Goal: Transaction & Acquisition: Purchase product/service

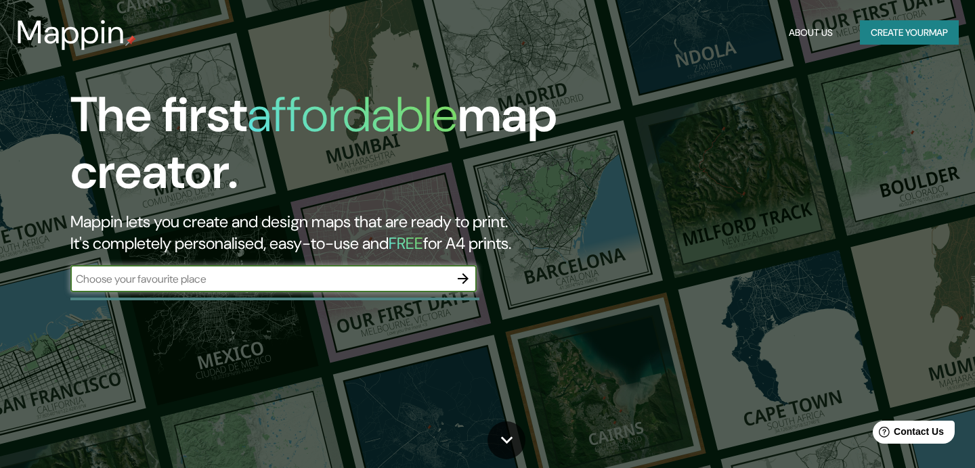
click at [219, 279] on input "text" at bounding box center [259, 279] width 379 height 16
paste input "condominio vilumanque"
type input "condominio vilumanque"
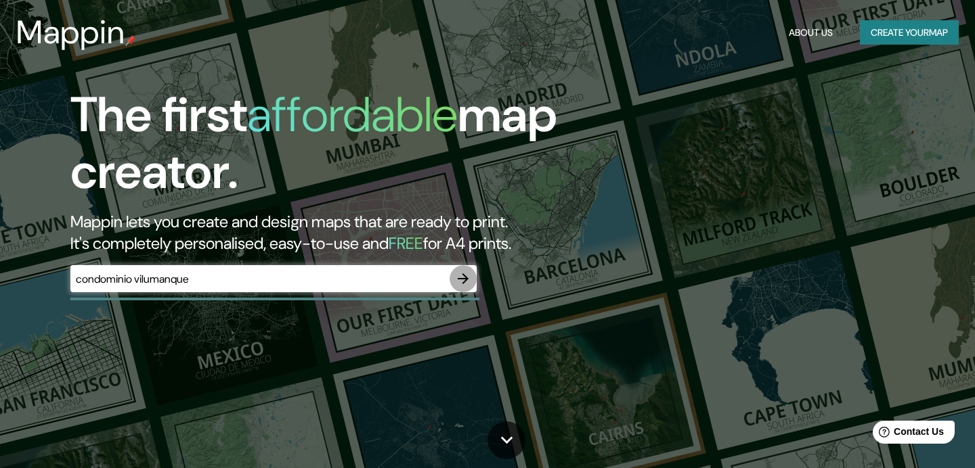
click at [459, 274] on icon "button" at bounding box center [463, 279] width 16 height 16
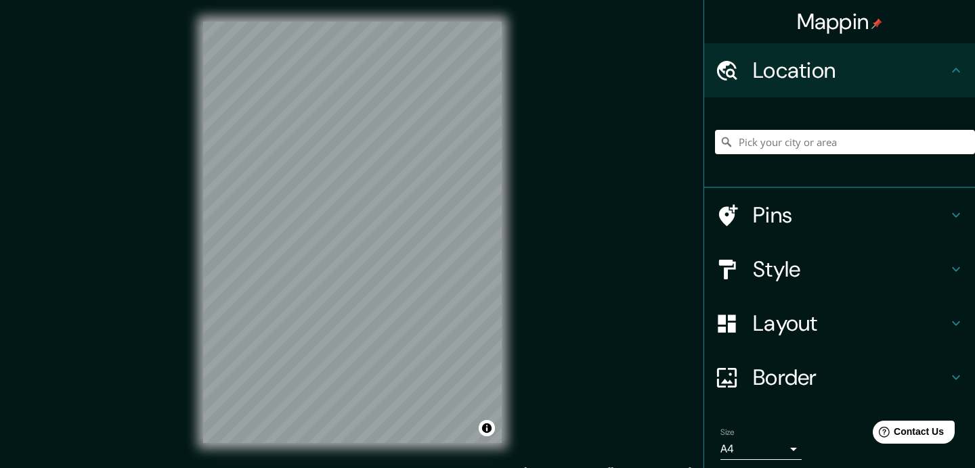
click at [806, 276] on h4 "Style" at bounding box center [850, 269] width 195 height 27
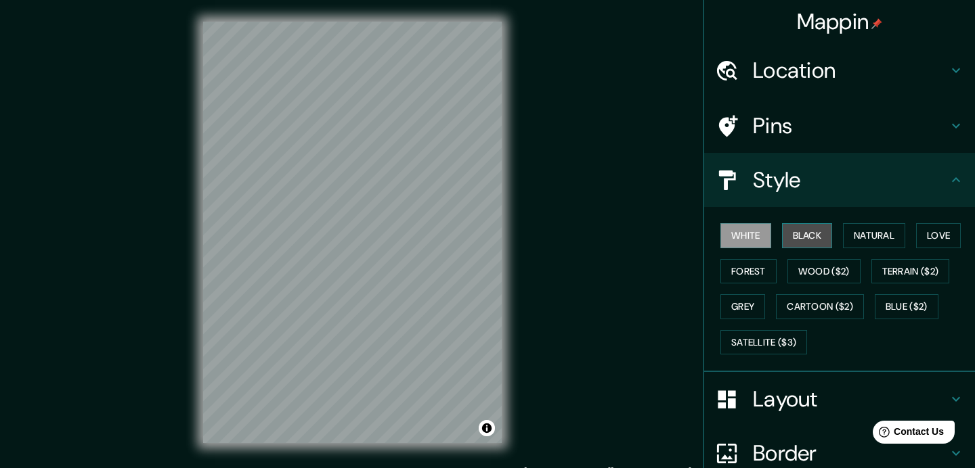
click at [812, 237] on button "Black" at bounding box center [807, 235] width 51 height 25
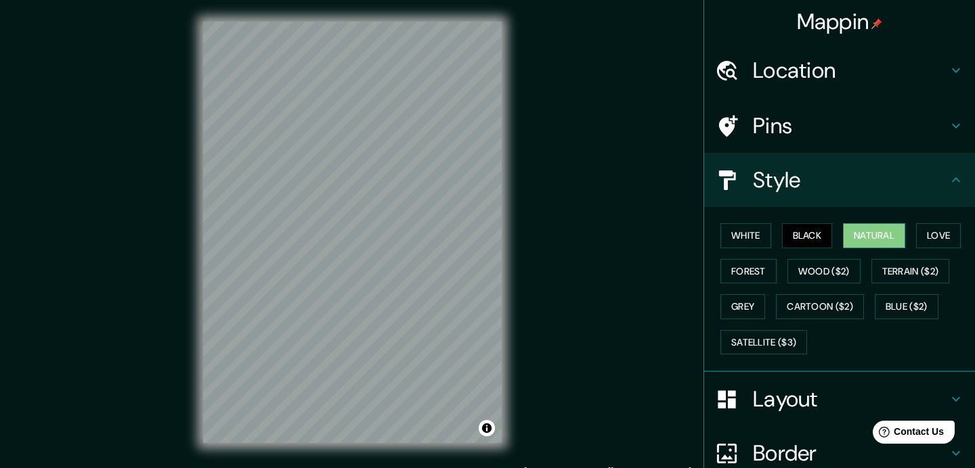
click at [888, 244] on button "Natural" at bounding box center [874, 235] width 62 height 25
click at [956, 239] on button "Love" at bounding box center [938, 235] width 45 height 25
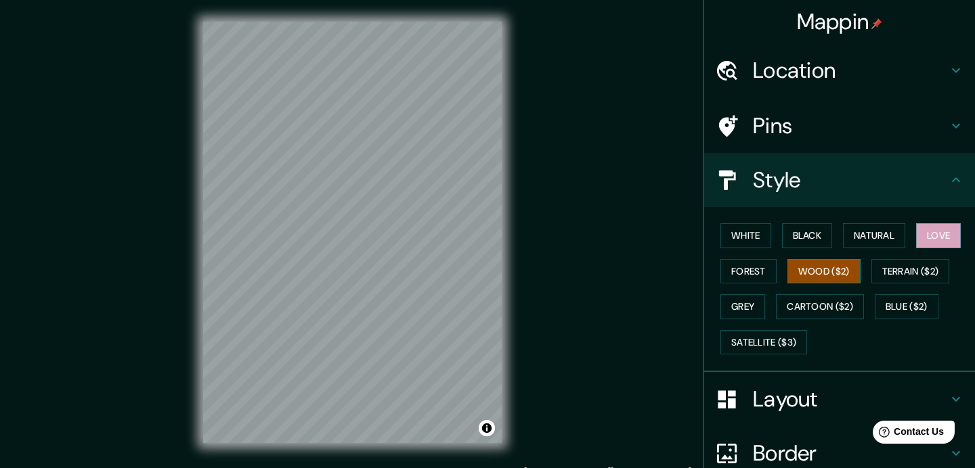
click at [839, 270] on button "Wood ($2)" at bounding box center [823, 271] width 73 height 25
click at [745, 230] on button "White" at bounding box center [745, 235] width 51 height 25
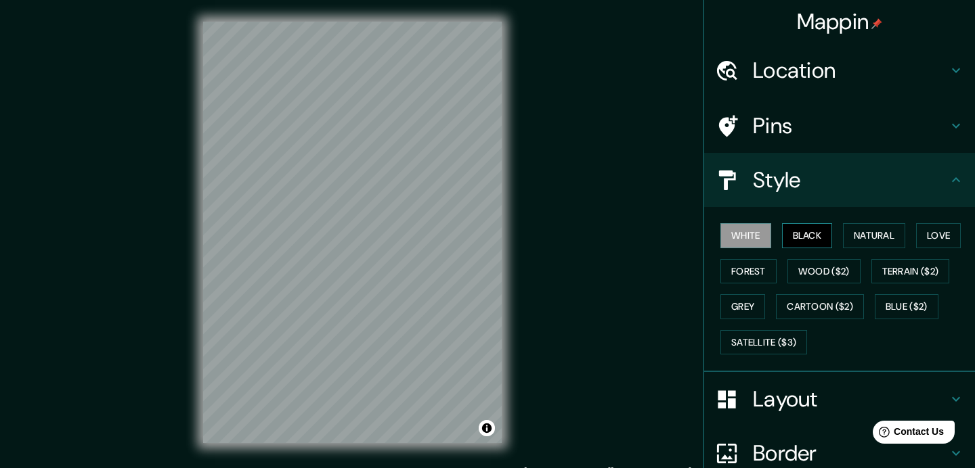
click at [812, 244] on button "Black" at bounding box center [807, 235] width 51 height 25
click at [835, 65] on h4 "Location" at bounding box center [850, 70] width 195 height 27
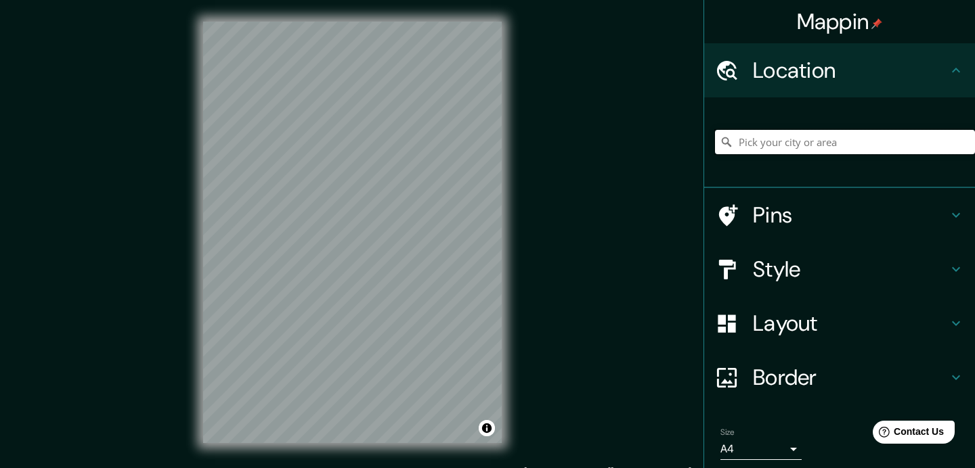
click at [787, 140] on input "Pick your city or area" at bounding box center [845, 142] width 260 height 24
paste input "condominio vilumanque"
click at [920, 139] on input "Condomínio, Telêmaco Borba - [GEOGRAPHIC_DATA], 84270, [GEOGRAPHIC_DATA]" at bounding box center [845, 142] width 260 height 24
drag, startPoint x: 799, startPoint y: 143, endPoint x: 952, endPoint y: 146, distance: 153.0
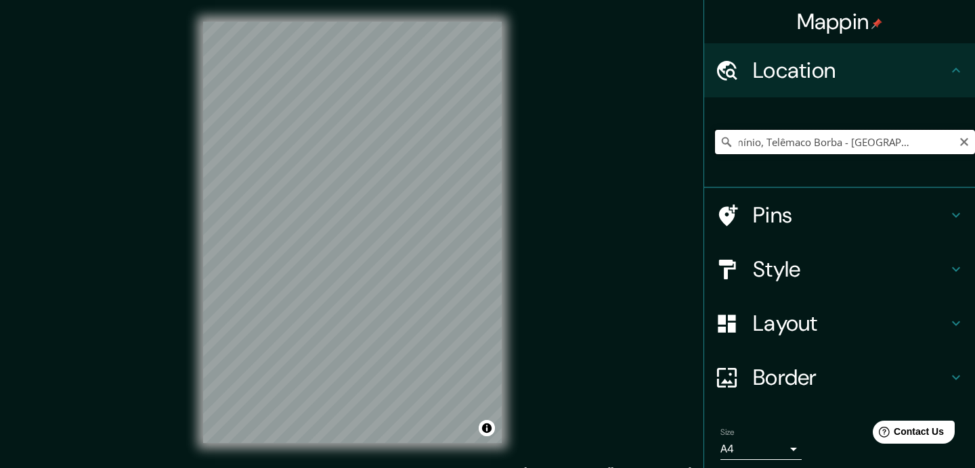
click at [952, 146] on input "Condomínio, Telêmaco Borba - [GEOGRAPHIC_DATA], 84270, [GEOGRAPHIC_DATA]" at bounding box center [845, 142] width 260 height 24
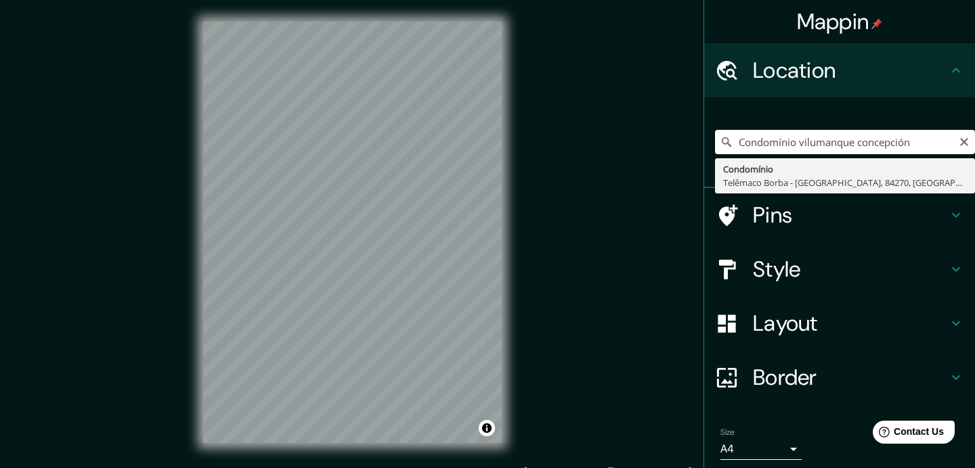
type input "Condomínio, Telêmaco Borba - [GEOGRAPHIC_DATA], 84270, [GEOGRAPHIC_DATA]"
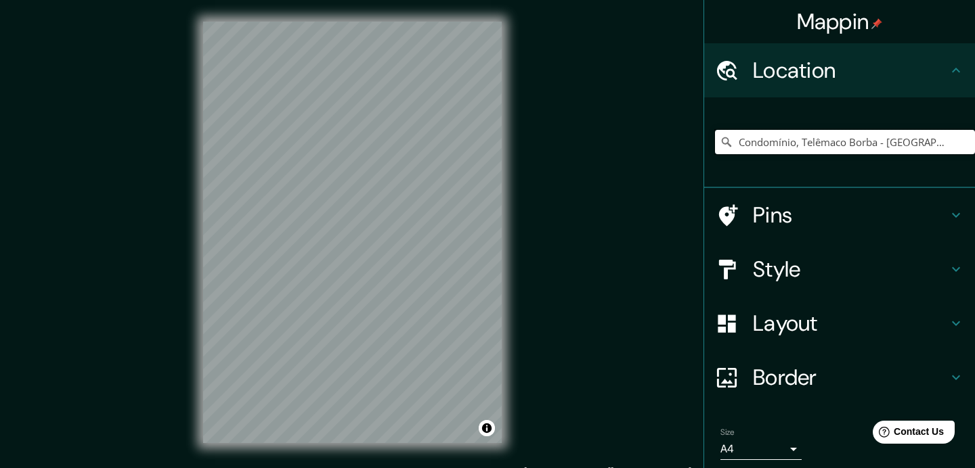
scroll to position [0, 35]
drag, startPoint x: 739, startPoint y: 144, endPoint x: 974, endPoint y: 169, distance: 236.2
click at [974, 169] on div "Condomínio, Telêmaco Borba - [GEOGRAPHIC_DATA], 84270, [GEOGRAPHIC_DATA] Condom…" at bounding box center [845, 142] width 260 height 68
click at [833, 144] on input "Pick your city or area" at bounding box center [845, 142] width 260 height 24
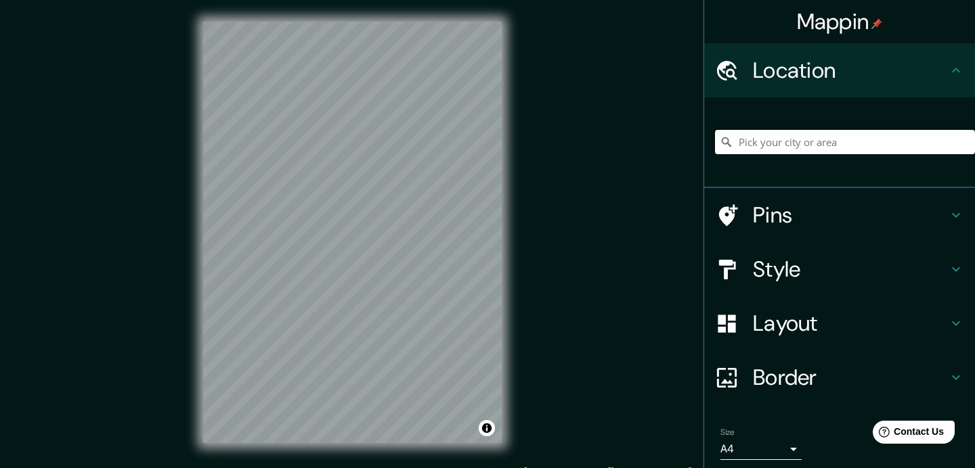
paste input "C. [STREET_ADDRESS]"
type input "[STREET_ADDRESS]"
click at [789, 216] on h4 "Pins" at bounding box center [850, 215] width 195 height 27
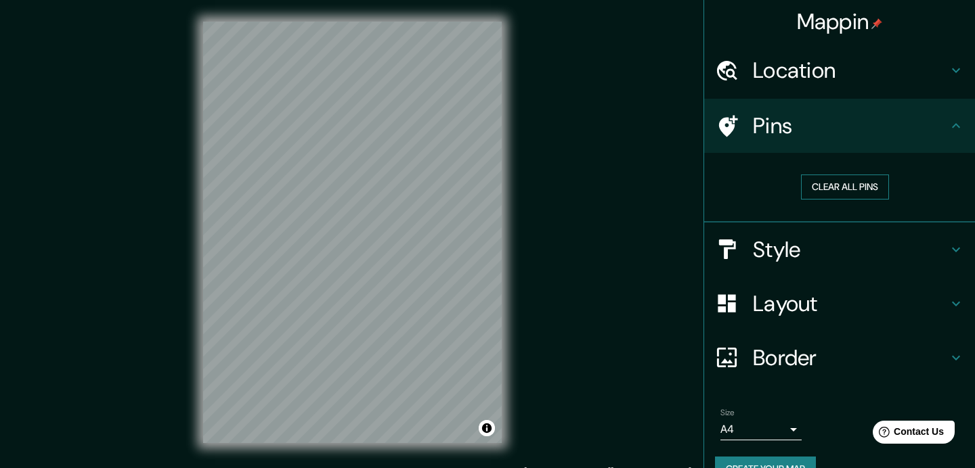
click at [836, 194] on button "Clear all pins" at bounding box center [845, 187] width 88 height 25
click at [845, 190] on button "Clear all pins" at bounding box center [845, 187] width 88 height 25
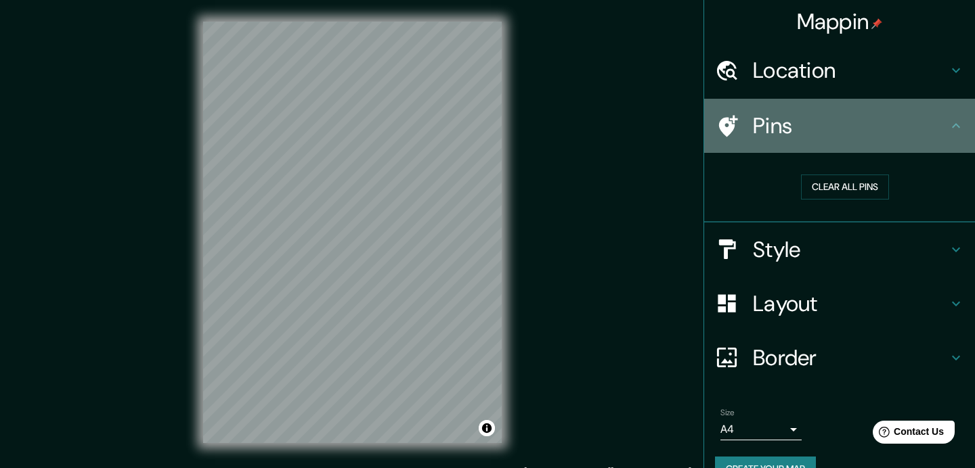
click at [785, 125] on h4 "Pins" at bounding box center [850, 125] width 195 height 27
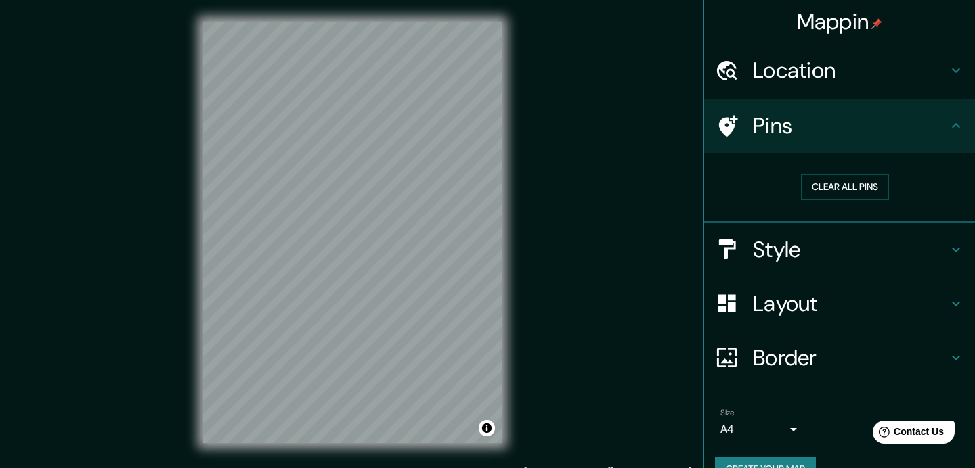
click at [731, 120] on icon at bounding box center [728, 126] width 19 height 22
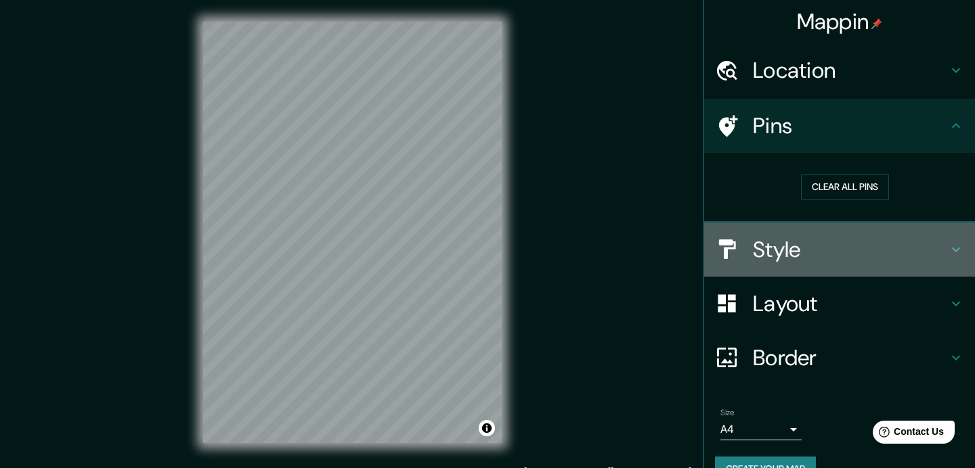
click at [775, 256] on h4 "Style" at bounding box center [850, 249] width 195 height 27
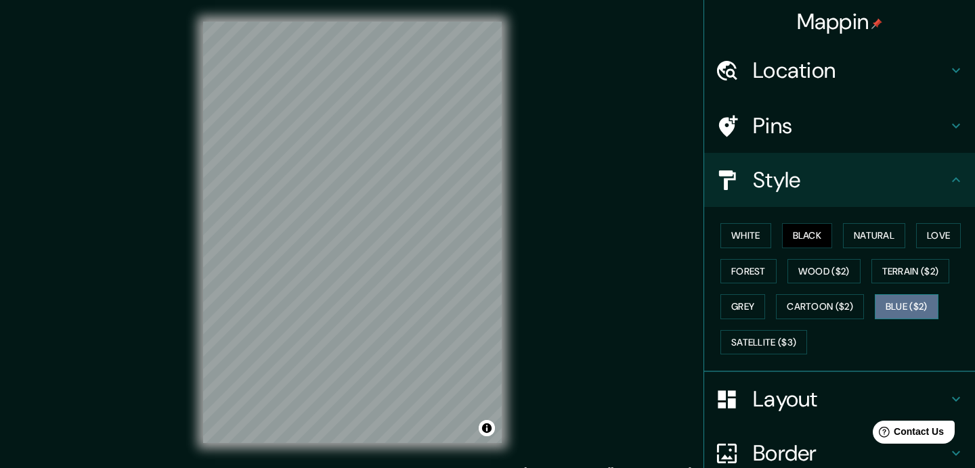
click at [918, 299] on button "Blue ($2)" at bounding box center [907, 306] width 64 height 25
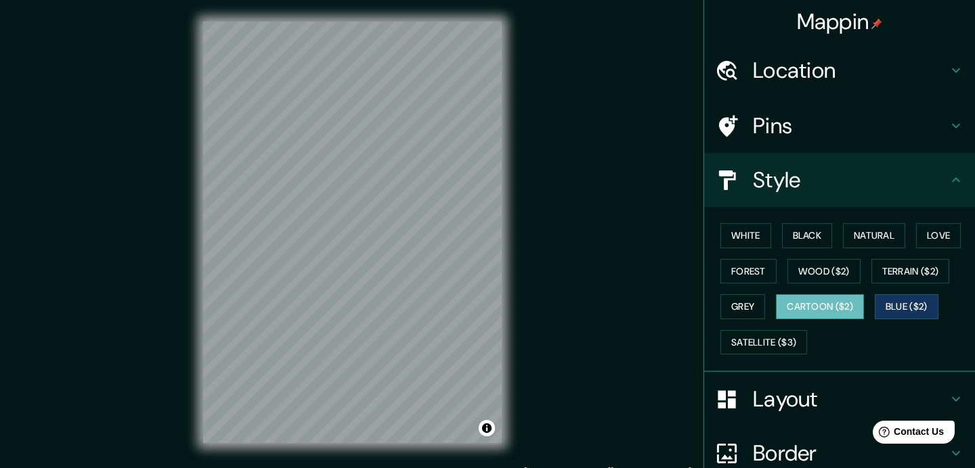
click at [827, 306] on button "Cartoon ($2)" at bounding box center [820, 306] width 88 height 25
click at [786, 341] on button "Satellite ($3)" at bounding box center [763, 342] width 87 height 25
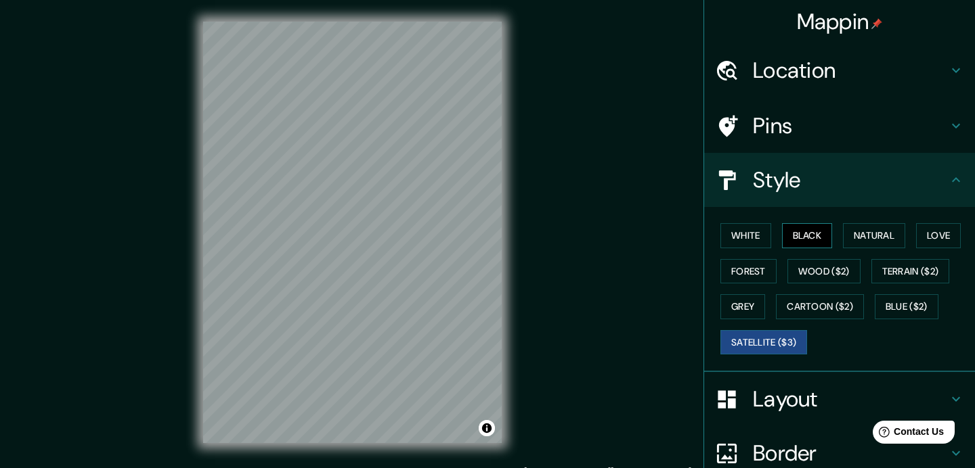
click at [807, 240] on button "Black" at bounding box center [807, 235] width 51 height 25
click at [782, 347] on button "Satellite ($3)" at bounding box center [763, 342] width 87 height 25
click at [810, 239] on button "Black" at bounding box center [807, 235] width 51 height 25
click at [792, 447] on h4 "Border" at bounding box center [850, 453] width 195 height 27
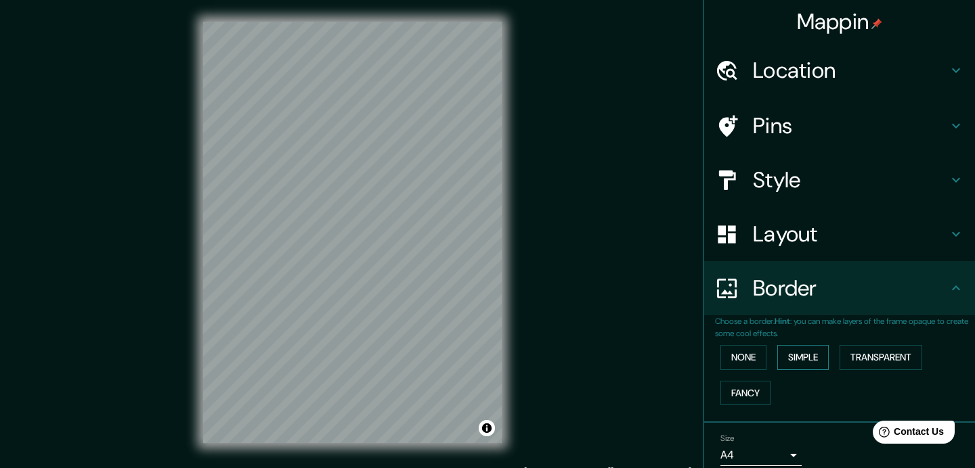
click at [810, 357] on button "Simple" at bounding box center [802, 357] width 51 height 25
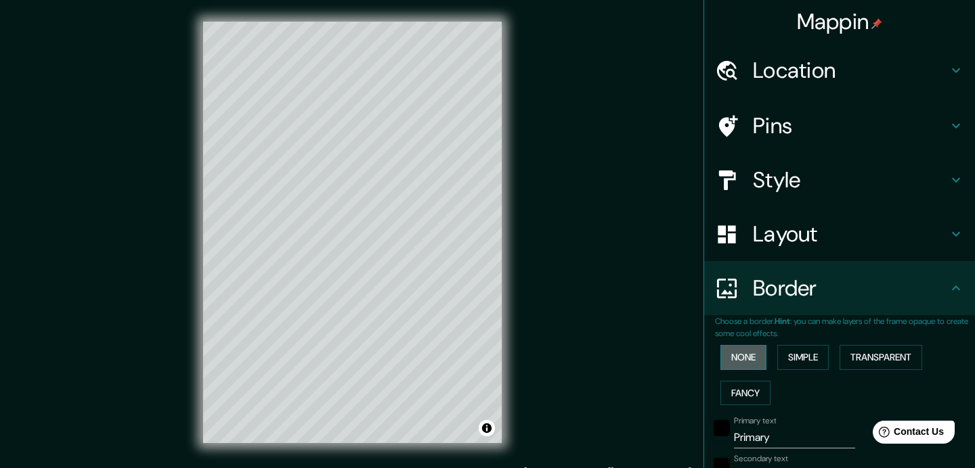
click at [755, 364] on button "None" at bounding box center [743, 357] width 46 height 25
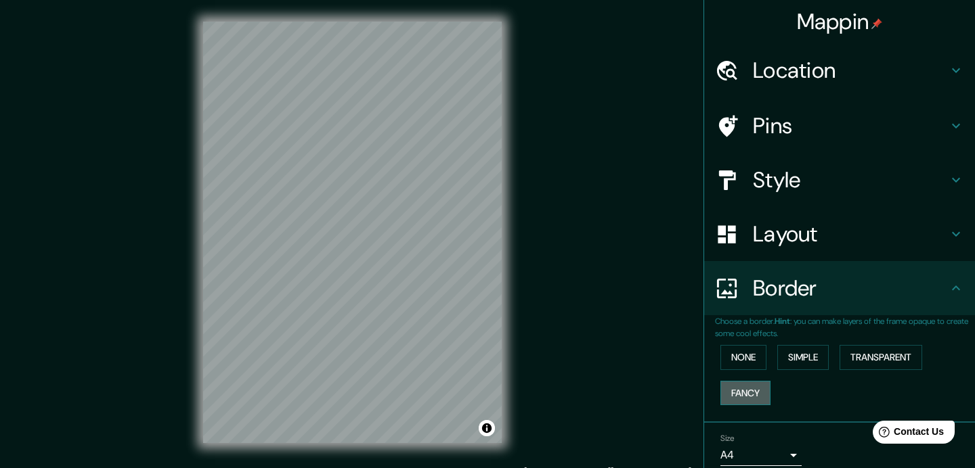
click at [756, 385] on button "Fancy" at bounding box center [745, 393] width 50 height 25
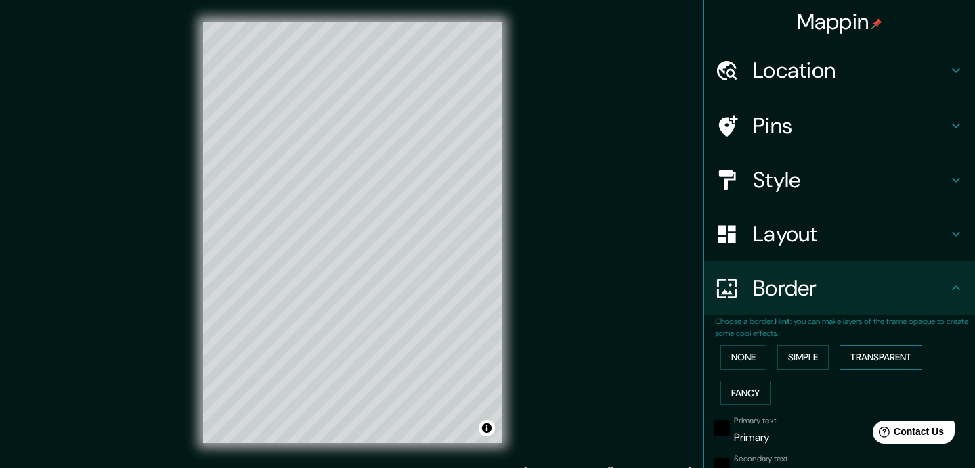
click at [884, 357] on button "Transparent" at bounding box center [880, 357] width 83 height 25
click at [754, 363] on button "None" at bounding box center [743, 357] width 46 height 25
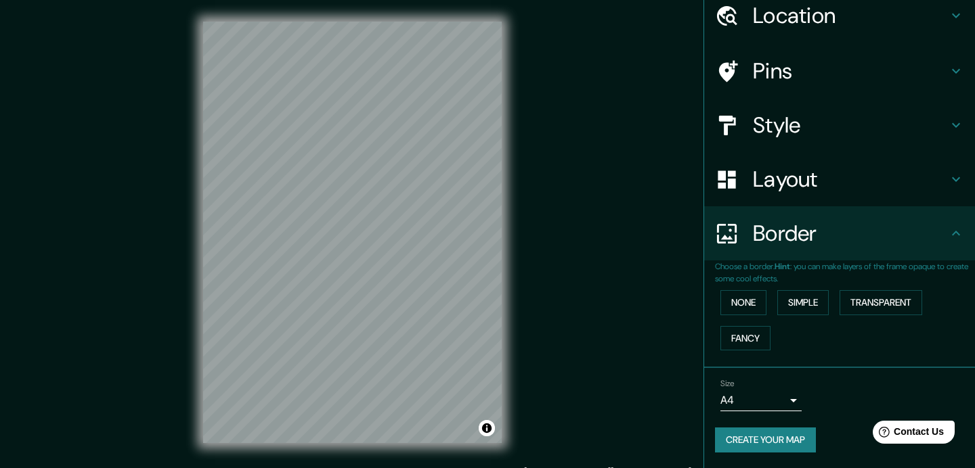
scroll to position [18, 0]
